Goal: Task Accomplishment & Management: Use online tool/utility

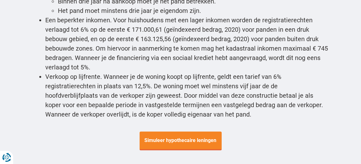
scroll to position [2613, 0]
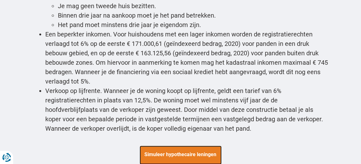
click at [167, 146] on span "Simuleer hypothecaire leningen" at bounding box center [181, 155] width 82 height 19
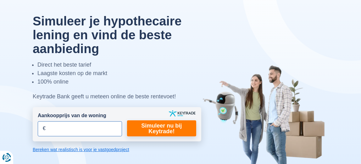
click at [93, 132] on input "Aankoopprijs van de woning" at bounding box center [80, 129] width 84 height 15
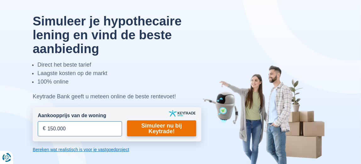
type input "150.000"
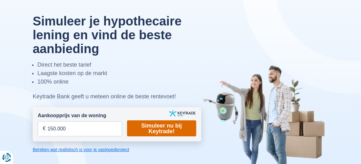
click at [144, 132] on link "Simuleer nu bij Keytrade!" at bounding box center [161, 129] width 69 height 16
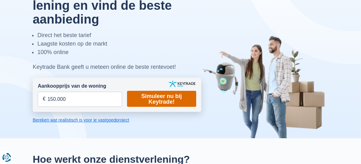
scroll to position [126, 0]
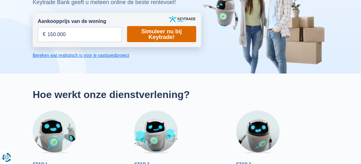
click at [171, 34] on link "Simuleer nu bij Keytrade!" at bounding box center [161, 34] width 69 height 16
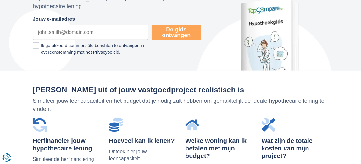
scroll to position [441, 0]
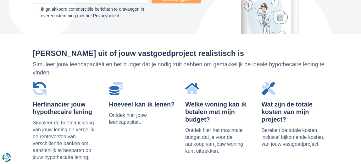
scroll to position [31, 0]
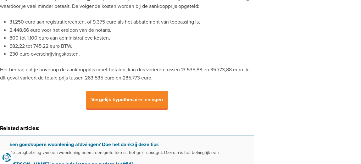
scroll to position [1543, 0]
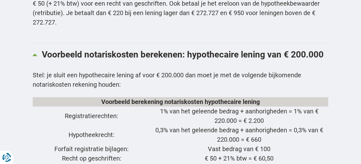
scroll to position [1606, 0]
